Goal: Task Accomplishment & Management: Use online tool/utility

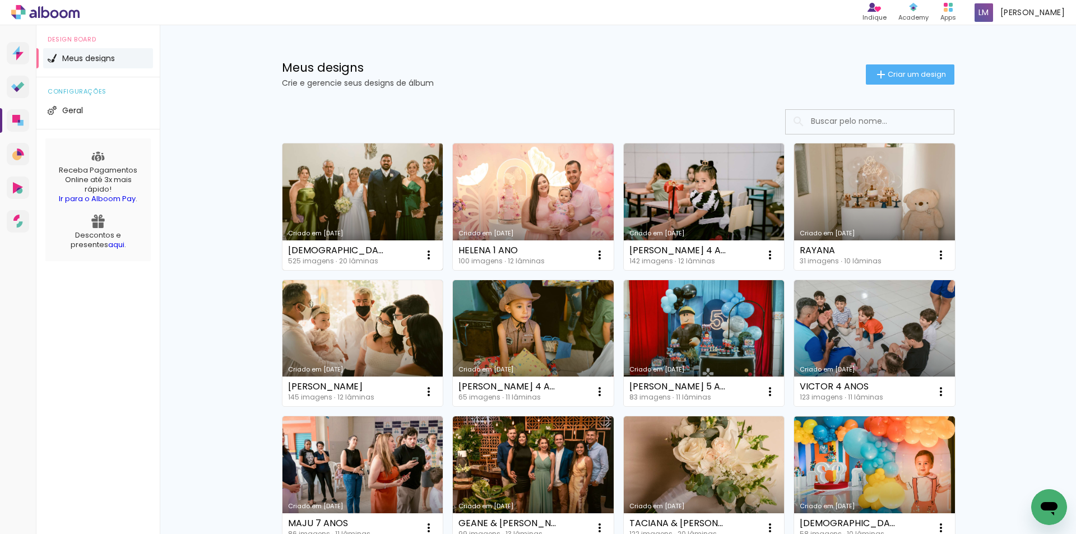
click at [341, 202] on link "Criado em [DATE]" at bounding box center [362, 206] width 161 height 127
